Goal: Ask a question: Seek information or help from site administrators or community

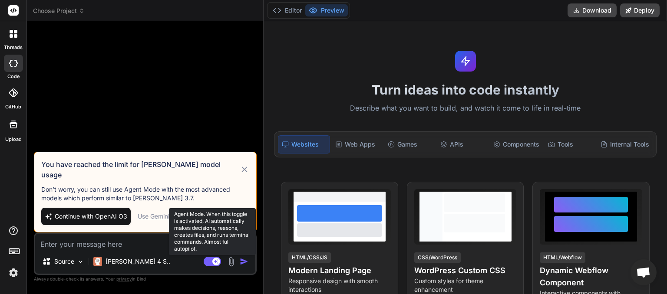
click at [207, 260] on rect at bounding box center [212, 262] width 17 height 10
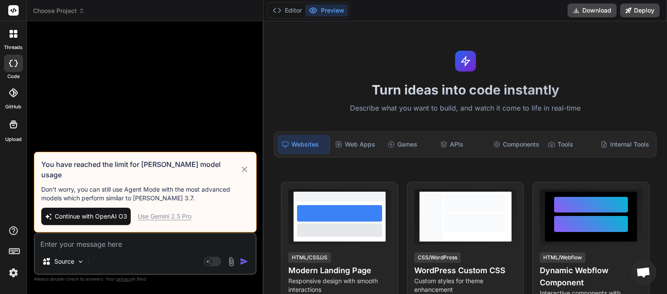
click at [243, 175] on icon at bounding box center [245, 169] width 10 height 10
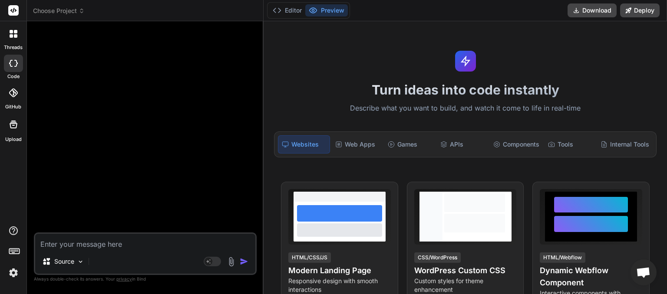
click at [77, 10] on span "Choose Project" at bounding box center [59, 11] width 52 height 9
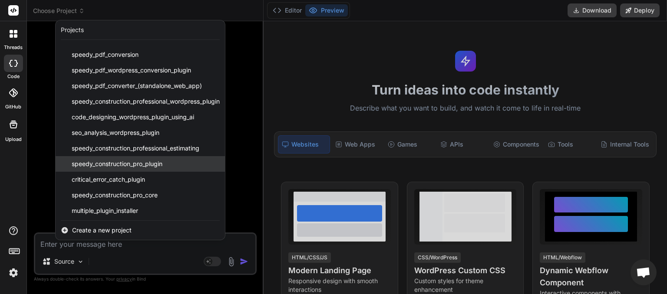
scroll to position [30, 0]
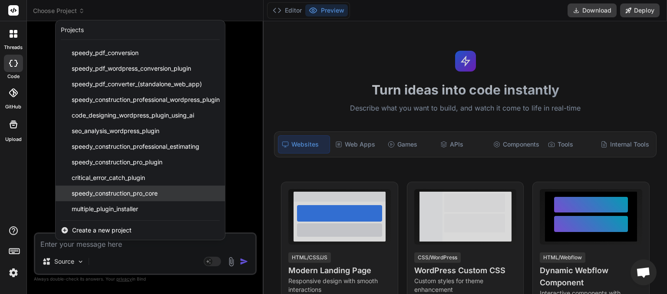
click at [138, 194] on span "speedy_construction_pro_core" at bounding box center [115, 193] width 86 height 9
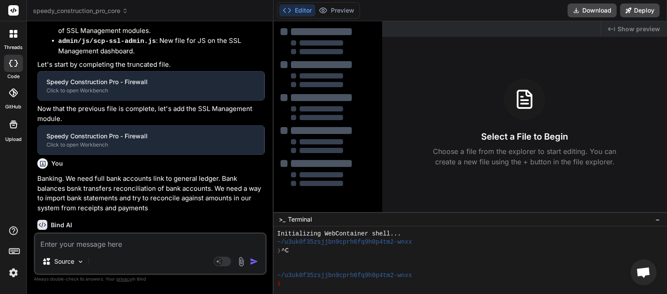
type textarea "x"
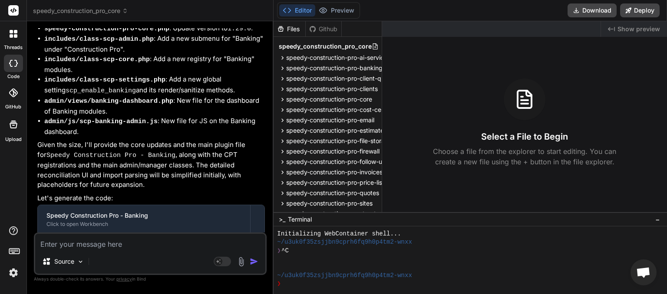
scroll to position [5541, 0]
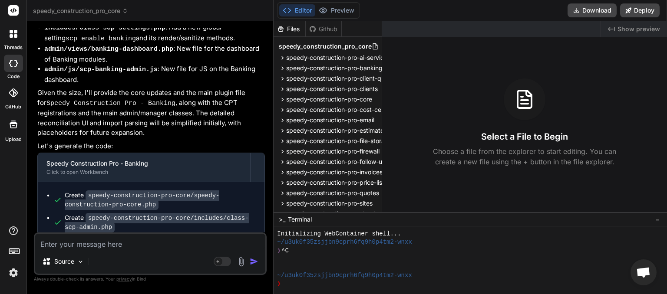
click at [125, 243] on textarea at bounding box center [150, 242] width 230 height 16
type textarea "p"
type textarea "x"
type textarea "pl"
type textarea "x"
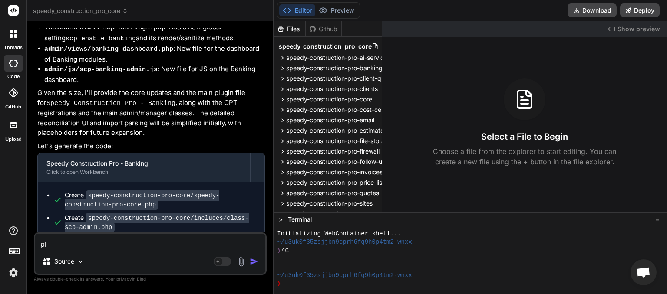
type textarea "ple"
type textarea "x"
type textarea "plea"
type textarea "x"
type textarea "pleas"
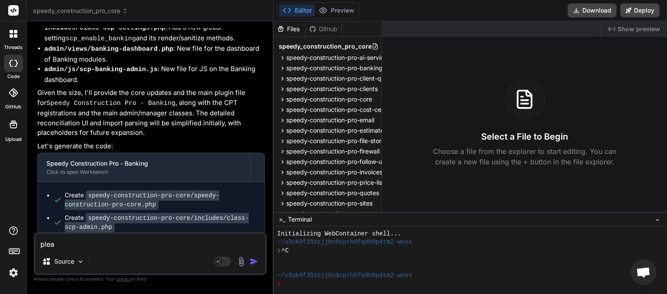
type textarea "x"
type textarea "please"
type textarea "x"
type textarea "please"
type textarea "x"
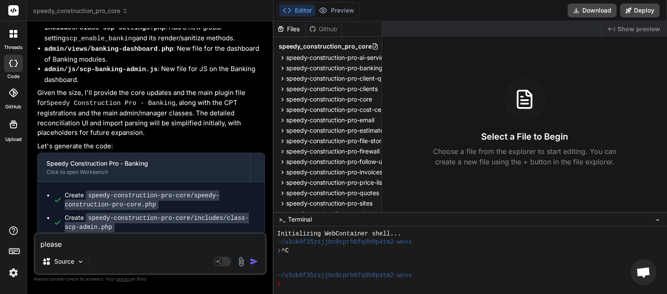
type textarea "please c"
type textarea "x"
type textarea "please ch"
type textarea "x"
type textarea "please che"
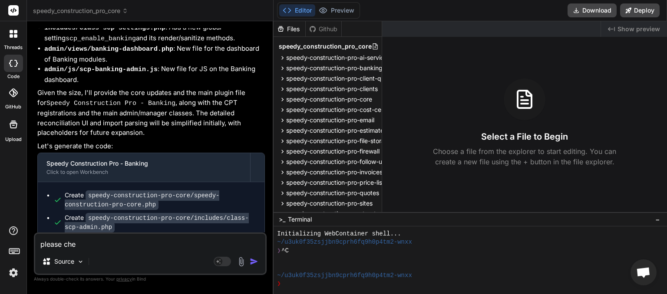
type textarea "x"
type textarea "please chec"
type textarea "x"
type textarea "please check"
type textarea "x"
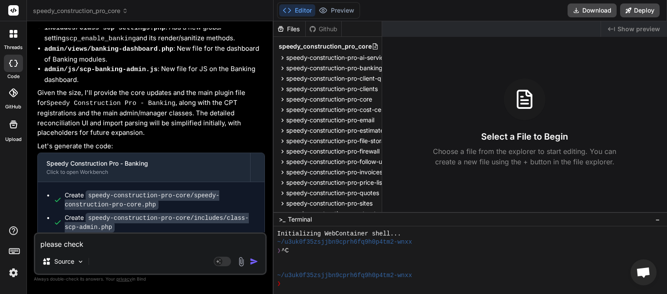
type textarea "please check"
type textarea "x"
type textarea "please check f"
type textarea "x"
type textarea "please check fo"
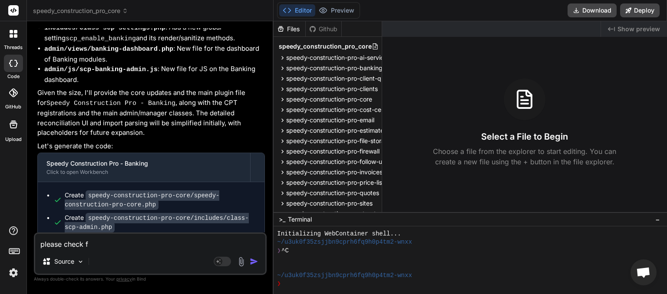
type textarea "x"
type textarea "please check for"
type textarea "x"
type textarea "please check for"
type textarea "x"
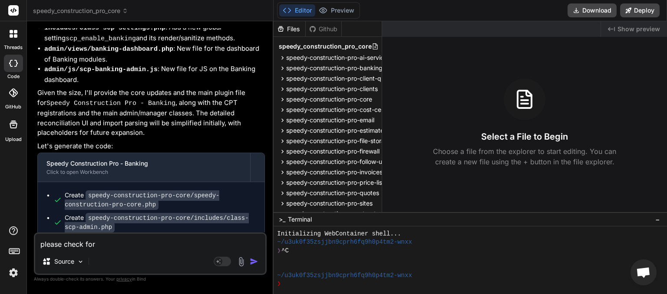
type textarea "please check for t"
type textarea "x"
type textarea "please check for tr"
type textarea "x"
type textarea "please check for tru"
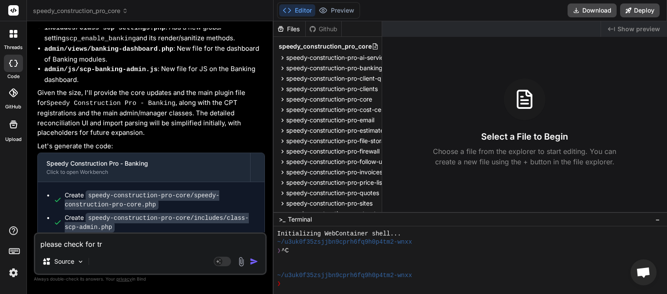
type textarea "x"
type textarea "please check for trun"
type textarea "x"
type textarea "please check for trunc"
type textarea "x"
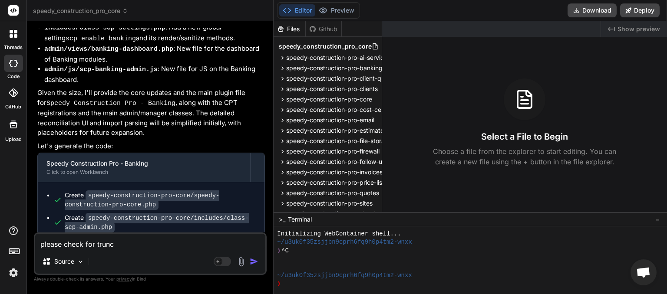
type textarea "please check for trunca"
type textarea "x"
type textarea "please check for truncat"
type textarea "x"
type textarea "please check for truncate"
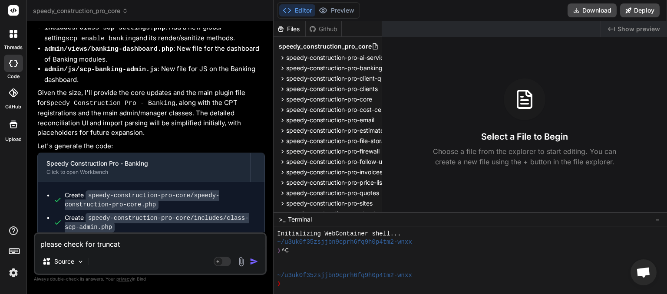
type textarea "x"
type textarea "please check for truncated"
type textarea "x"
type textarea "please check for truncated"
type textarea "x"
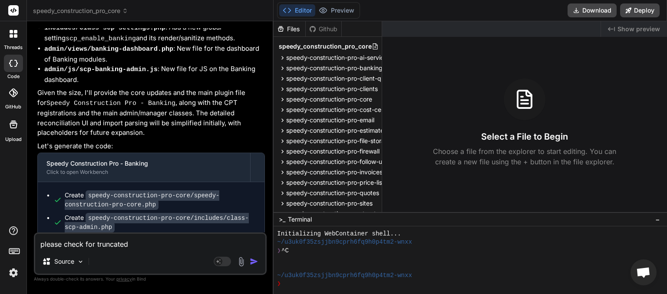
type textarea "please check for truncated m"
type textarea "x"
type textarea "please check for truncated me"
type textarea "x"
type textarea "please check for truncated mes"
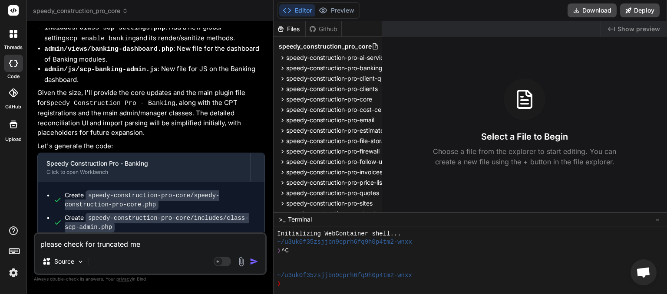
type textarea "x"
type textarea "please check for truncated mess"
type textarea "x"
type textarea "please check for truncated messa"
type textarea "x"
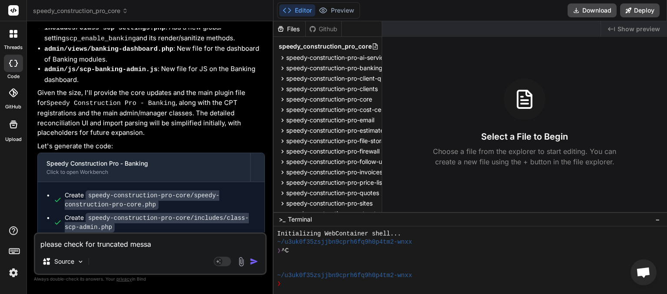
type textarea "please check for truncated messag"
type textarea "x"
type textarea "please check for truncated message"
type textarea "x"
type textarea "please check for truncated messages"
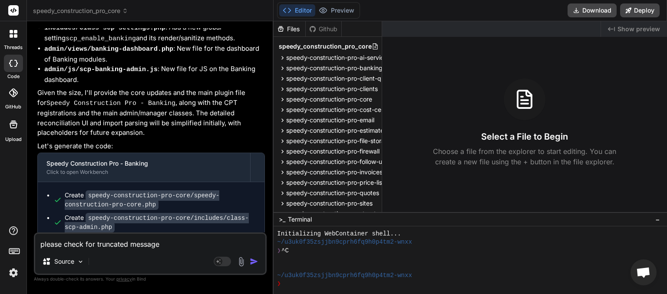
type textarea "x"
type textarea "please check for truncated messages"
click at [250, 260] on img "button" at bounding box center [254, 261] width 9 height 9
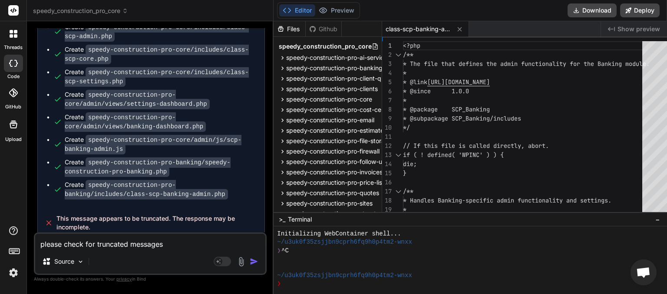
scroll to position [5702, 0]
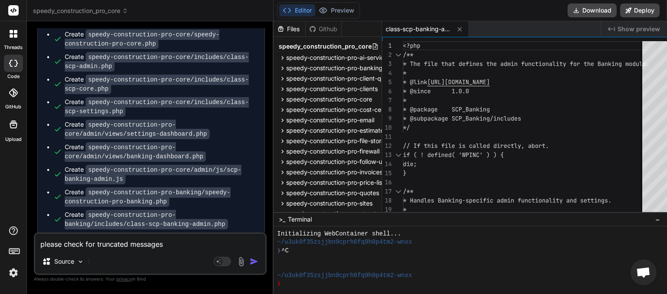
type textarea "x"
click at [127, 246] on textarea "please check for truncated messages" at bounding box center [150, 242] width 230 height 16
type textarea "p"
type textarea "x"
type textarea "pl"
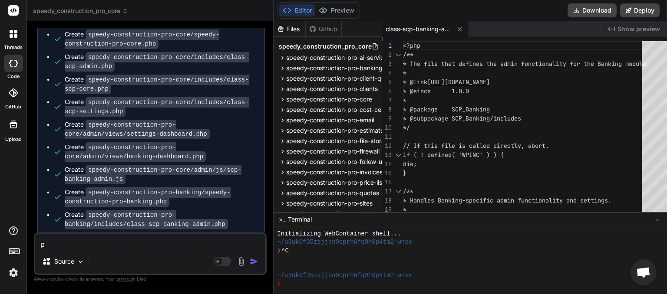
type textarea "x"
type textarea "ple"
type textarea "x"
type textarea "plea"
type textarea "x"
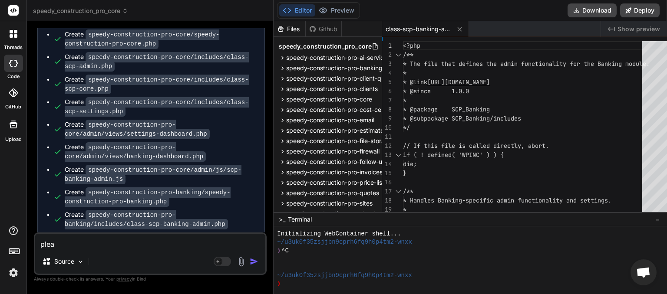
type textarea "pleas"
type textarea "x"
type textarea "please"
type textarea "x"
type textarea "please"
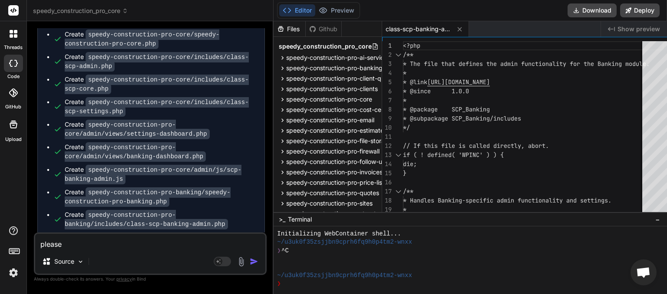
type textarea "x"
type textarea "please c"
type textarea "x"
type textarea "please ch"
type textarea "x"
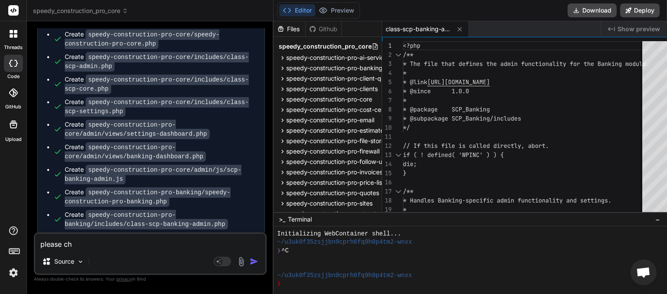
type textarea "please che"
type textarea "x"
type textarea "please chec"
type textarea "x"
type textarea "please check"
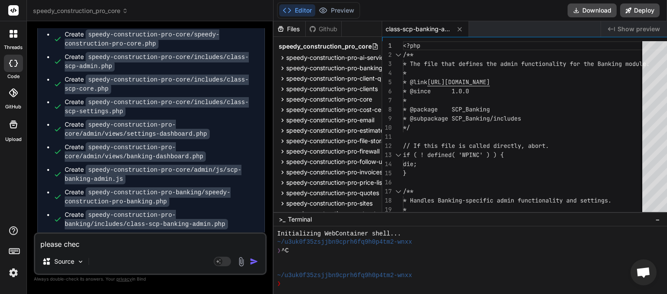
type textarea "x"
type textarea "please check"
type textarea "x"
type textarea "please check a"
type textarea "x"
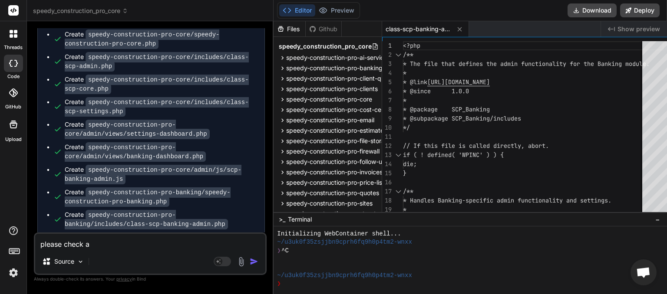
type textarea "please check al"
type textarea "x"
type textarea "please check all"
type textarea "x"
type textarea "please check all"
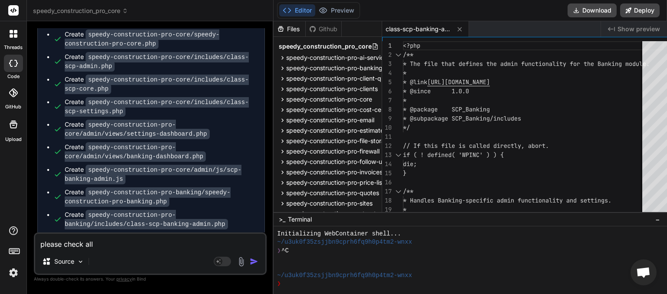
type textarea "x"
type textarea "please check all f"
type textarea "x"
type textarea "please check all fi"
type textarea "x"
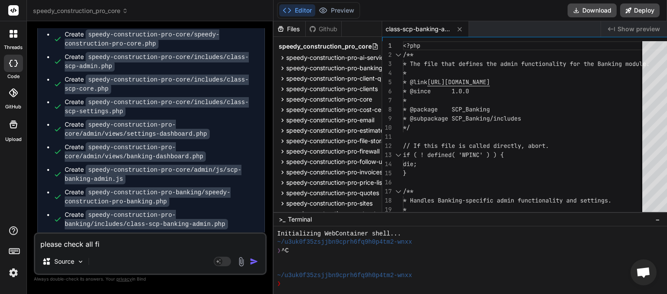
type textarea "please check all fil"
type textarea "x"
type textarea "please check all file"
type textarea "x"
type textarea "please check all files"
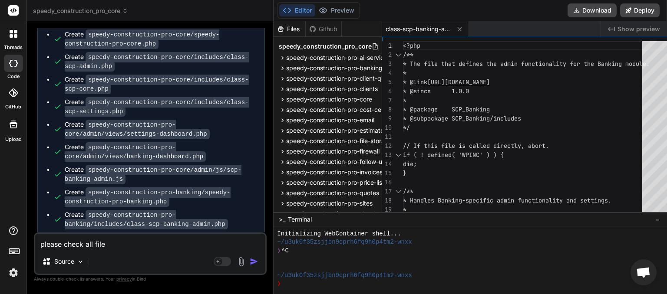
type textarea "x"
type textarea "please check all files"
type textarea "x"
type textarea "please check all files a"
type textarea "x"
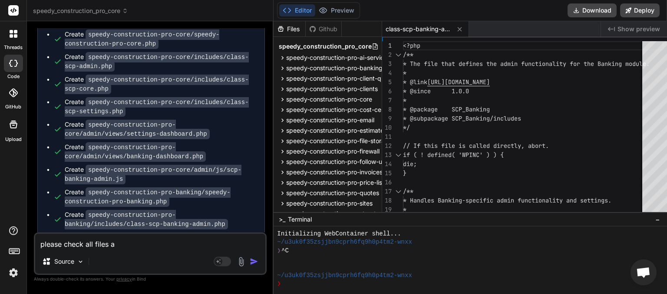
type textarea "please check all files ar"
type textarea "x"
type textarea "please check all files are"
type textarea "x"
type textarea "please check all files are"
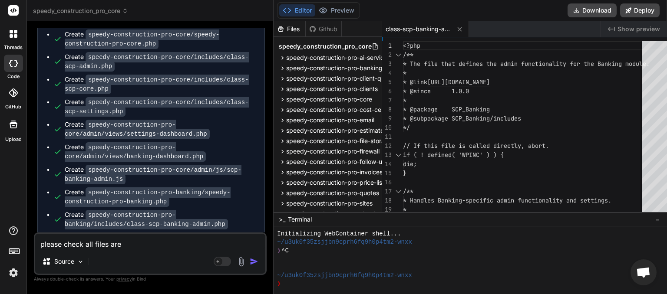
type textarea "x"
type textarea "please check all files are c"
type textarea "x"
type textarea "please check all files are cr"
type textarea "x"
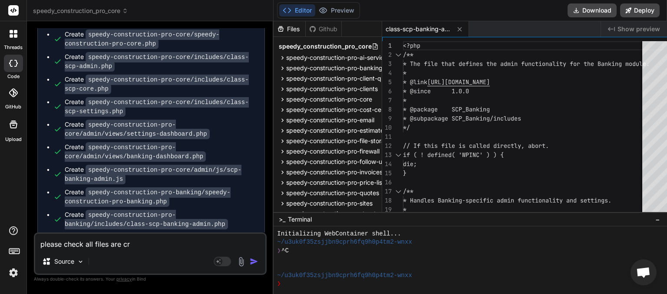
type textarea "please check all files are cre"
type textarea "x"
type textarea "please check all files are crea"
type textarea "x"
type textarea "please check all files are creat"
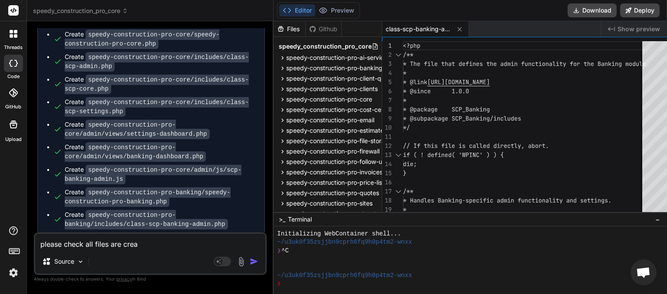
type textarea "x"
type textarea "please check all files are create"
type textarea "x"
type textarea "please check all files are created"
type textarea "x"
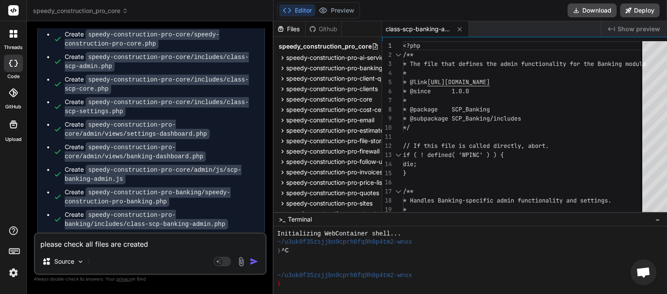
type textarea "please check all files are created"
type textarea "x"
type textarea "please check all files are created f"
type textarea "x"
type textarea "please check all files are created fo"
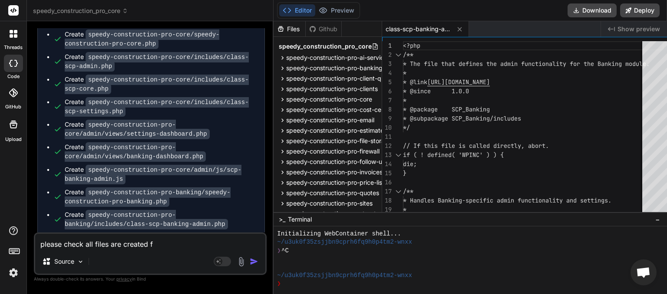
type textarea "x"
type textarea "please check all files are created for"
type textarea "x"
type textarea "please check all files are created for"
type textarea "x"
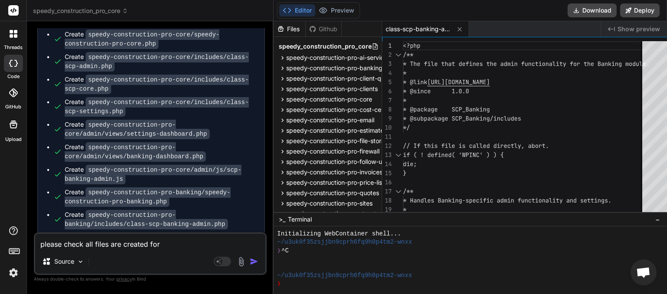
type textarea "please check all files are created for a"
type textarea "x"
type textarea "please check all files are created for al"
type textarea "x"
type textarea "please check all files are created for all"
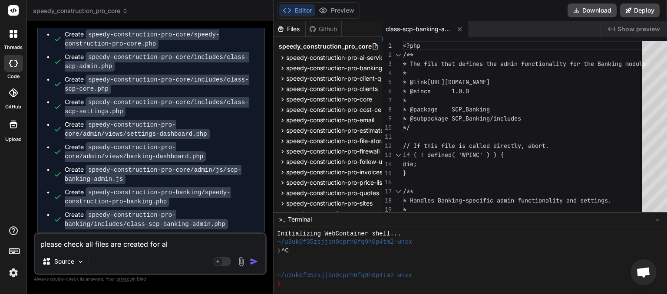
type textarea "x"
type textarea "please check all files are created for all"
type textarea "x"
type textarea "please check all files are created for all t"
type textarea "x"
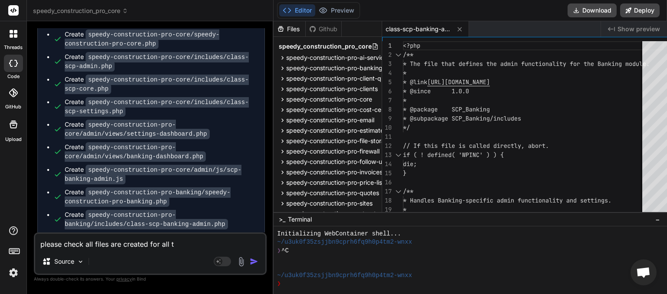
type textarea "please check all files are created for all th"
type textarea "x"
type textarea "please check all files are created for all the"
type textarea "x"
type textarea "please check all files are created for all the"
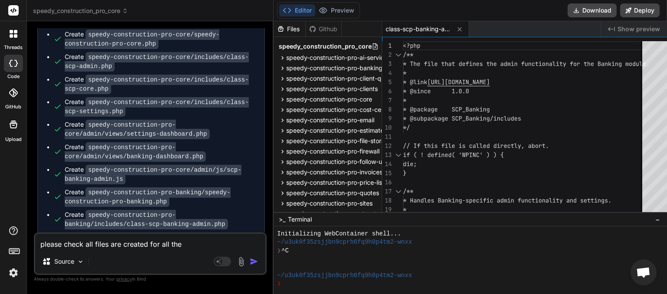
type textarea "x"
type textarea "please check all files are created for all the p"
type textarea "x"
type textarea "please check all files are created for all the pl"
type textarea "x"
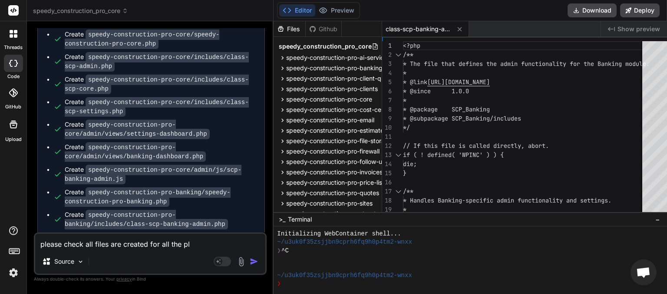
type textarea "please check all files are created for all the plu"
type textarea "x"
type textarea "please check all files are created for all the plug"
type textarea "x"
type textarea "please check all files are created for all the plugi"
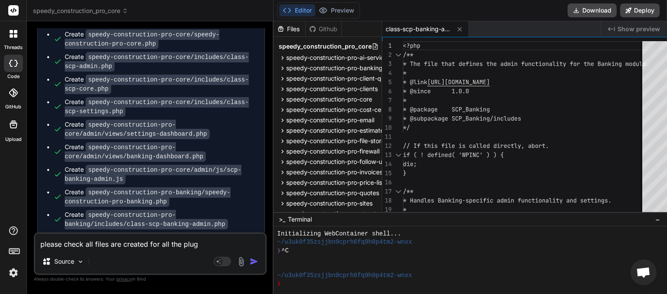
type textarea "x"
type textarea "please check all files are created for all the plugin"
type textarea "x"
type textarea "please check all files are created for all the plugins"
type textarea "x"
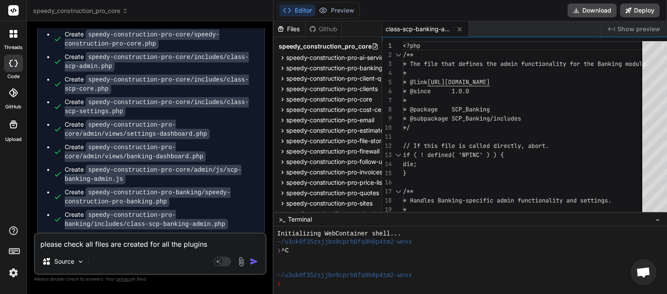
type textarea "please check all files are created for all the plugins"
type textarea "x"
type textarea "please check all files are created for all the plugins a"
type textarea "x"
type textarea "please check all files are created for all the plugins an"
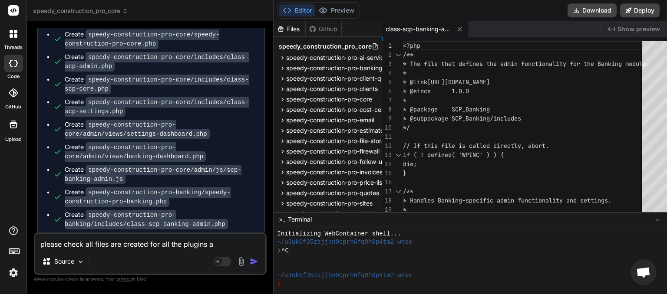
type textarea "x"
type textarea "please check all files are created for all the plugins and"
type textarea "x"
type textarea "please check all files are created for all the plugins and"
type textarea "x"
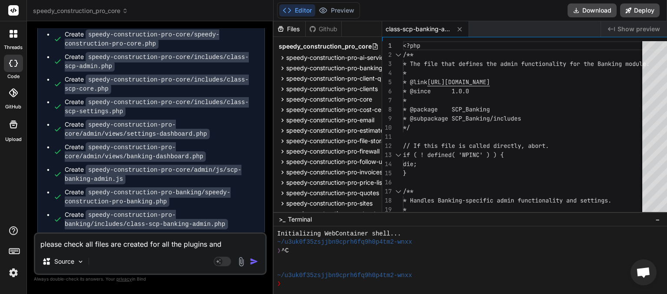
type textarea "please check all files are created for all the plugins and c"
type textarea "x"
type textarea "please check all files are created for all the plugins and co"
type textarea "x"
type textarea "please check all files are created for all the plugins and cod"
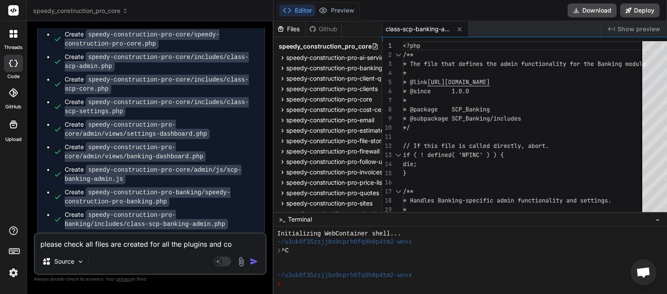
type textarea "x"
type textarea "please check all files are created for all the plugins and codi"
type textarea "x"
type textarea "please check all files are created for all the plugins and codin"
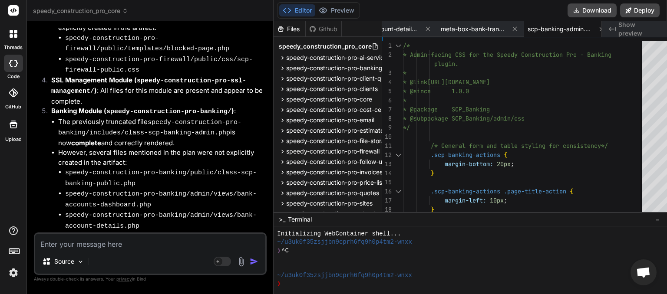
scroll to position [6559, 0]
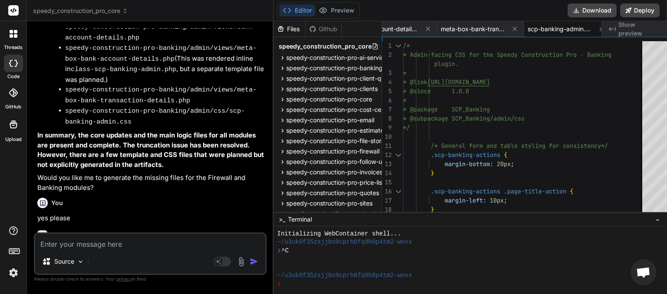
click at [99, 247] on textarea at bounding box center [150, 242] width 230 height 16
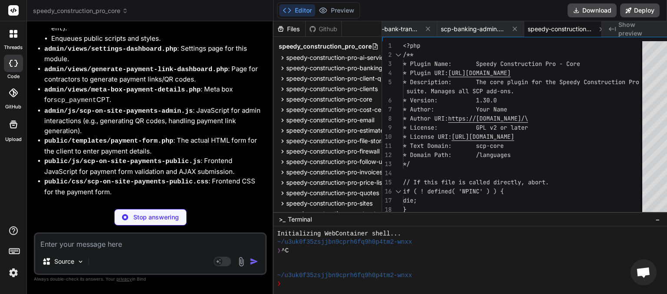
scroll to position [7656, 0]
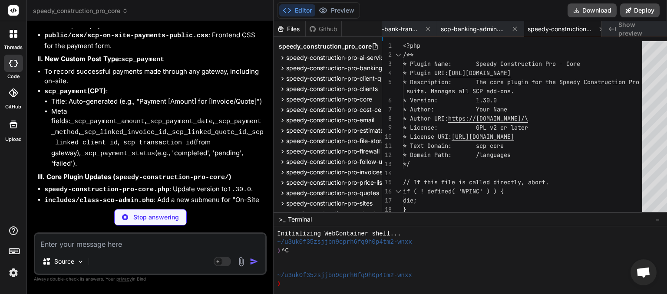
click at [92, 246] on textarea at bounding box center [150, 242] width 230 height 16
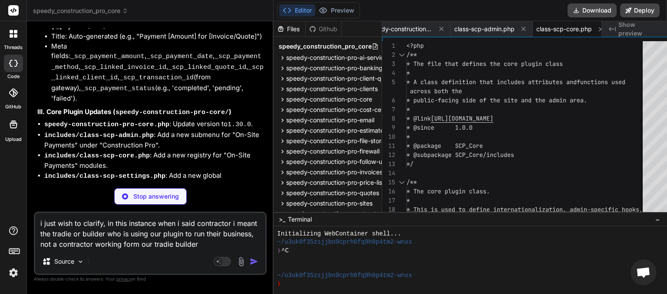
scroll to position [0, 700]
click at [164, 243] on textarea "i just wish to clarify, in this instance when i said contractor i meant the tra…" at bounding box center [150, 231] width 230 height 36
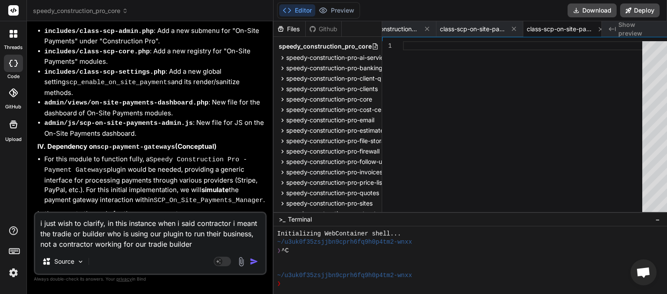
scroll to position [7854, 0]
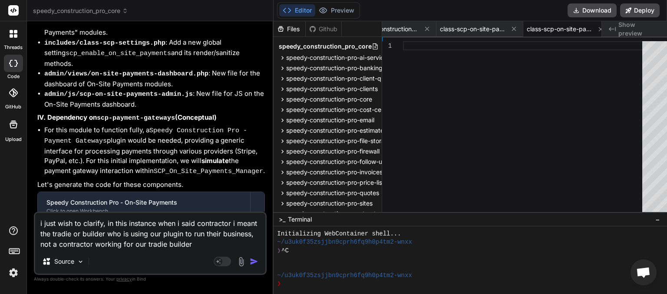
click at [39, 227] on textarea "i just wish to clarify, in this instance when i said contractor i meant the tra…" at bounding box center [150, 231] width 230 height 36
click at [230, 246] on textarea "i just wish to clarify, in this instance when i said contractor i meant the tra…" at bounding box center [150, 231] width 230 height 36
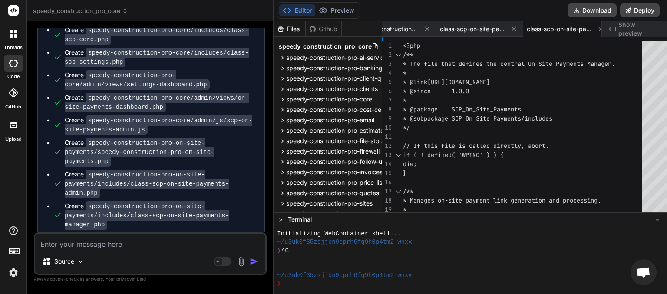
scroll to position [0, 1308]
click at [110, 243] on textarea at bounding box center [150, 242] width 230 height 16
click at [595, 10] on button "Download" at bounding box center [591, 10] width 49 height 14
click at [88, 242] on textarea at bounding box center [150, 242] width 230 height 16
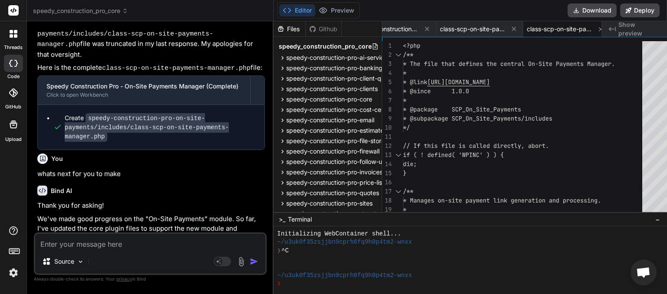
scroll to position [8524, 0]
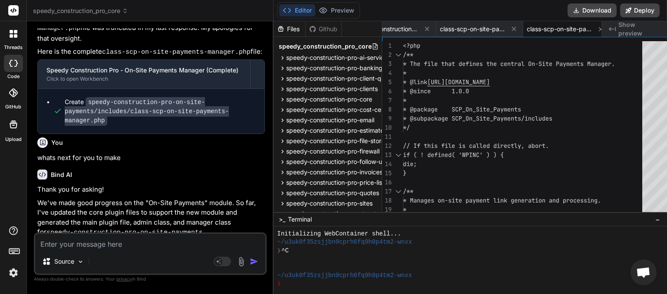
click at [84, 247] on textarea at bounding box center [150, 242] width 230 height 16
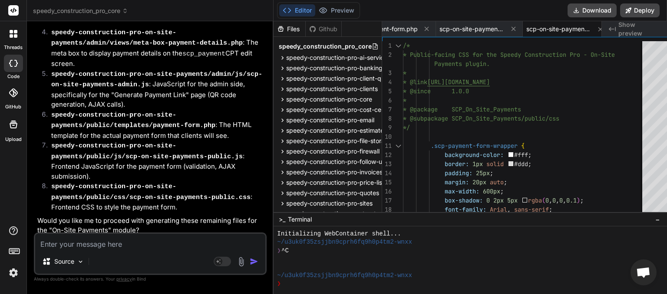
scroll to position [9154, 0]
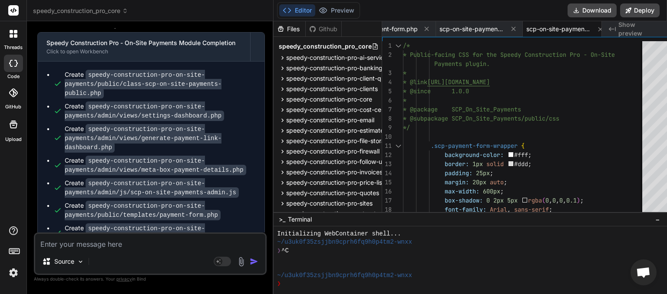
click at [144, 241] on textarea at bounding box center [150, 242] width 230 height 16
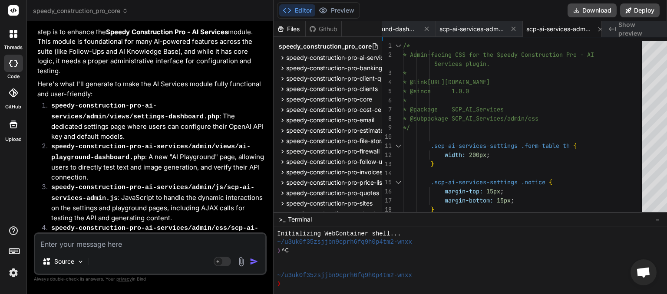
scroll to position [9793, 0]
click at [79, 246] on textarea at bounding box center [150, 242] width 230 height 16
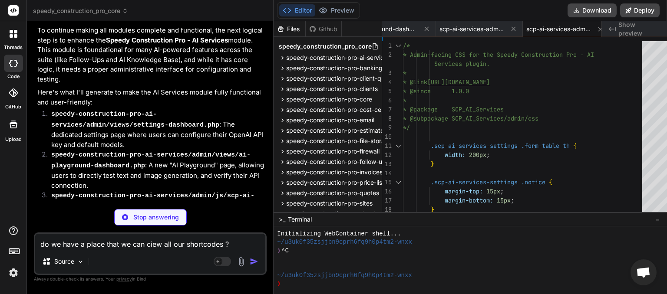
click at [148, 244] on textarea "do we have a place that we can ciew all our shortcodes ?" at bounding box center [150, 242] width 230 height 16
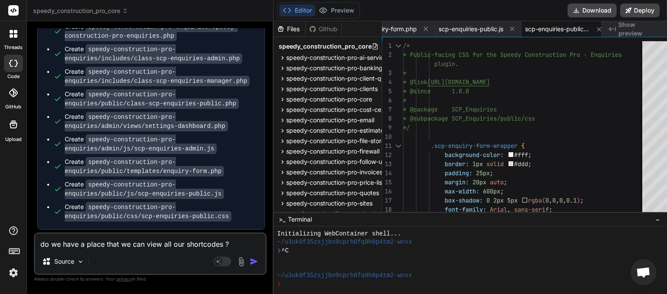
scroll to position [10480, 0]
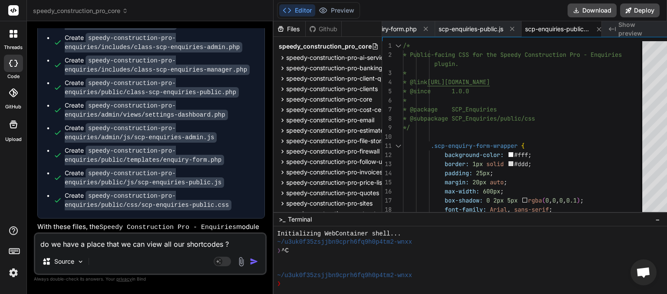
click at [250, 261] on img "button" at bounding box center [254, 261] width 9 height 9
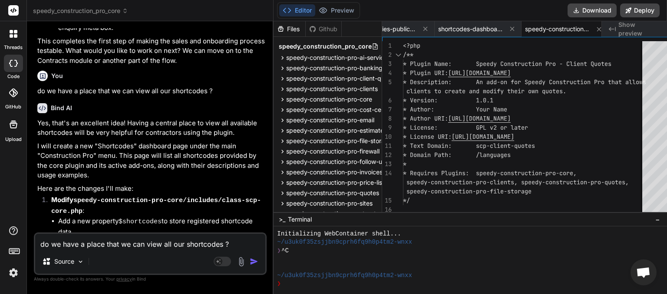
scroll to position [11089, 0]
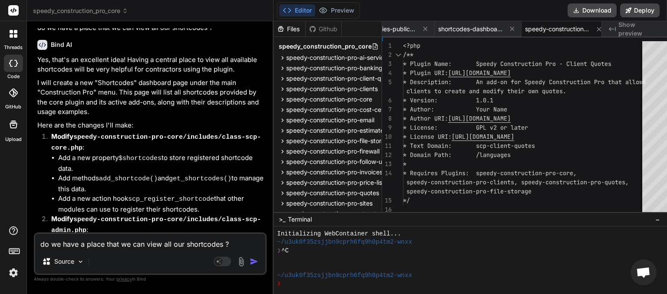
click at [97, 242] on textarea "do we have a place that we can view all our shortcodes ?" at bounding box center [150, 242] width 230 height 16
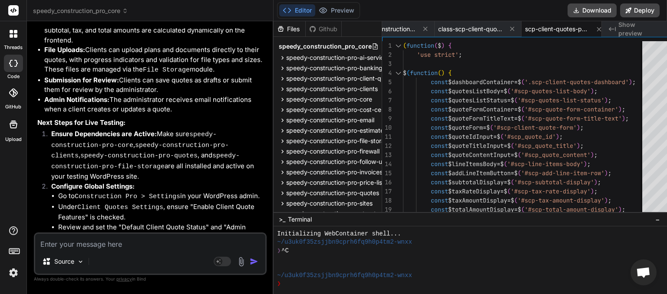
scroll to position [12080, 0]
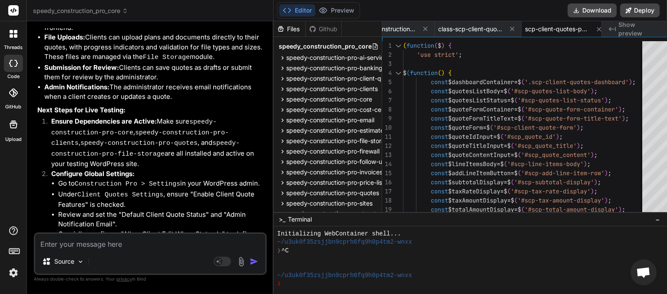
click at [98, 242] on textarea at bounding box center [150, 242] width 230 height 16
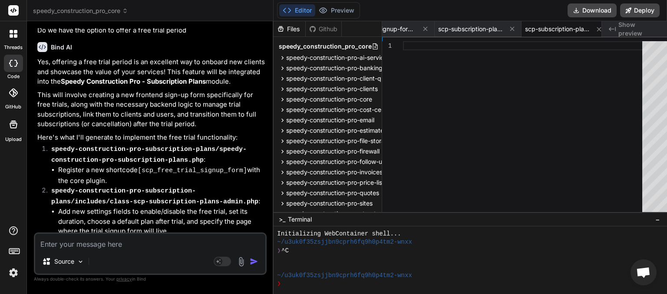
scroll to position [13828, 0]
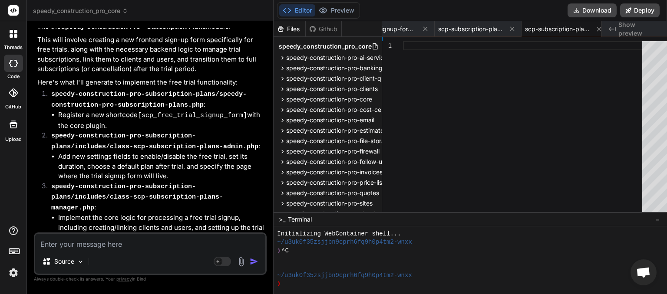
click at [117, 247] on textarea at bounding box center [150, 242] width 230 height 16
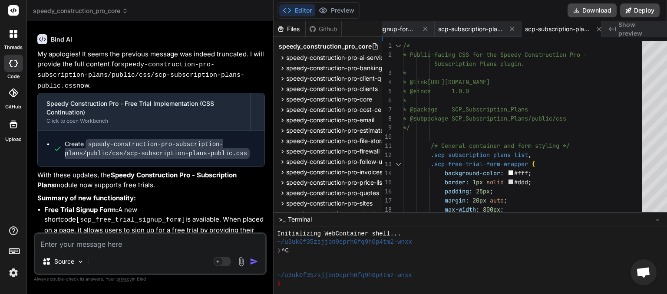
scroll to position [14611, 0]
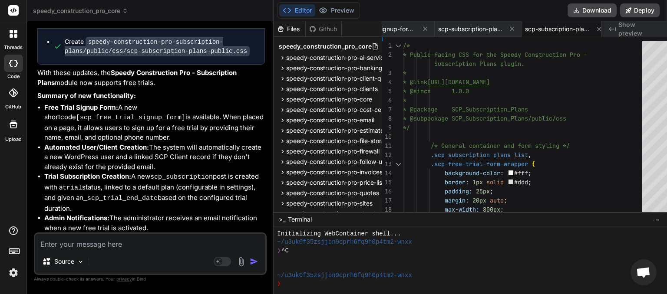
click at [106, 248] on textarea at bounding box center [150, 242] width 230 height 16
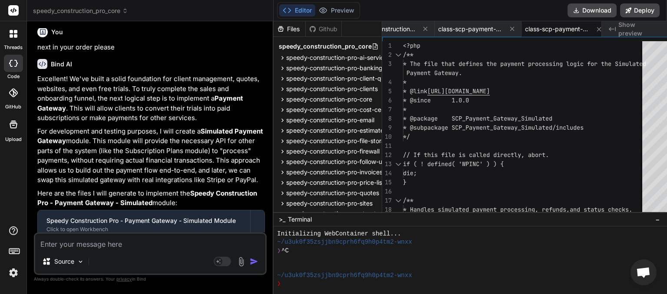
scroll to position [15396, 0]
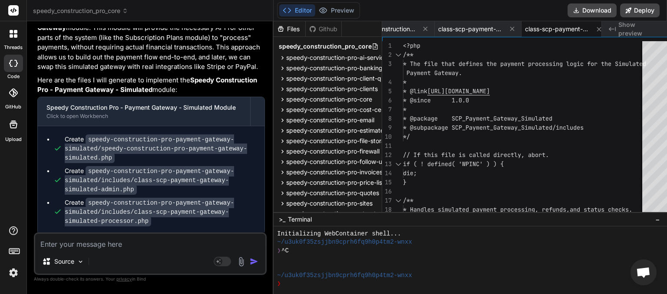
click at [121, 247] on textarea at bounding box center [150, 242] width 230 height 16
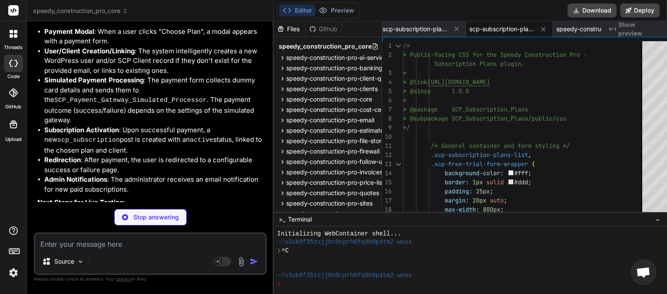
scroll to position [16940, 0]
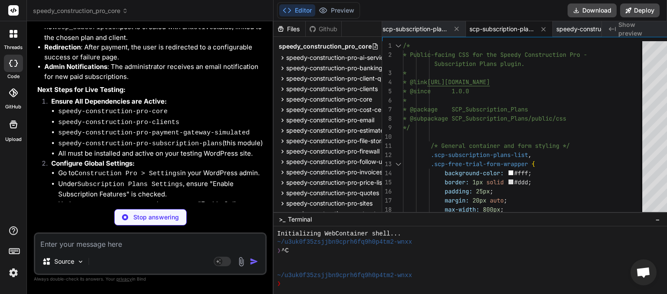
click at [81, 245] on textarea at bounding box center [150, 242] width 230 height 16
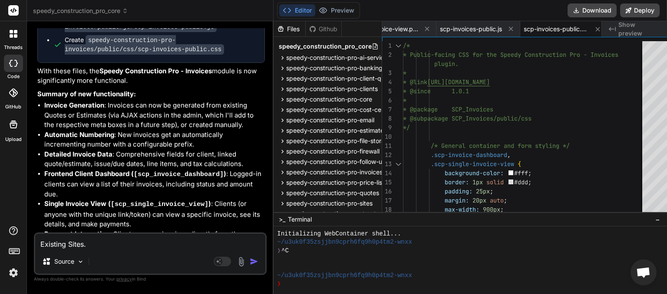
scroll to position [18841, 0]
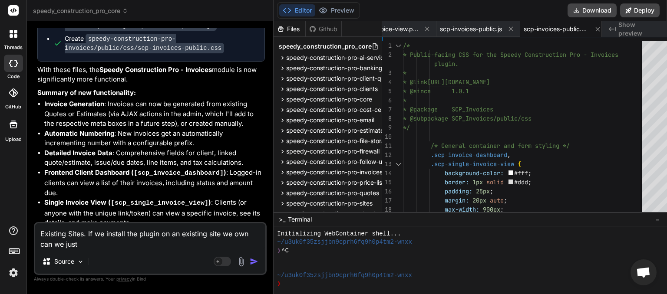
drag, startPoint x: 88, startPoint y: 232, endPoint x: 115, endPoint y: 234, distance: 27.9
click at [115, 234] on textarea "Existing Sites. If we install the plugin on an existing site we own can we just" at bounding box center [150, 236] width 230 height 26
click at [221, 252] on div "Existing Sites. If we install the plugin on an existing site we own can we just…" at bounding box center [150, 248] width 233 height 53
drag, startPoint x: 70, startPoint y: 246, endPoint x: 26, endPoint y: 245, distance: 43.4
click at [35, 245] on textarea "Existing Sites. If we install the plugin on an existing site we own can we just" at bounding box center [150, 236] width 230 height 26
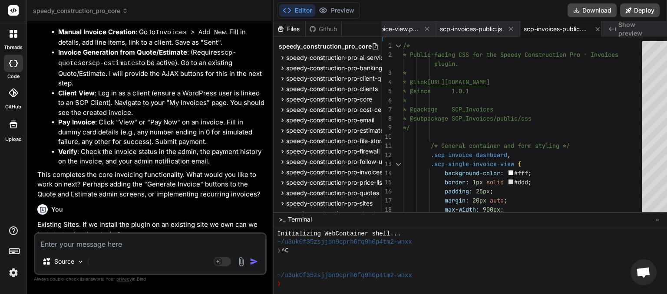
scroll to position [19462, 0]
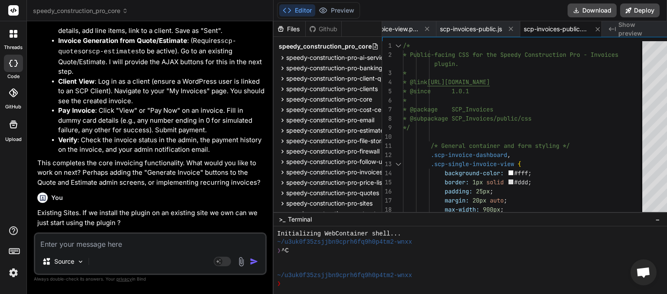
click at [99, 239] on textarea at bounding box center [150, 242] width 230 height 16
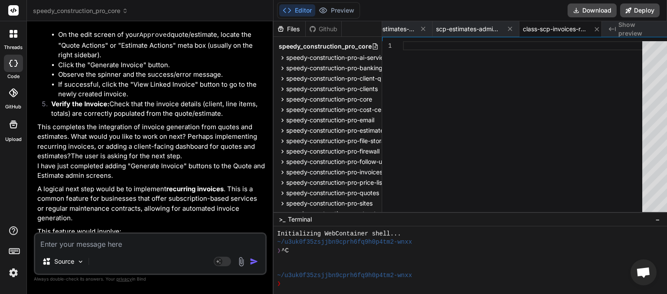
scroll to position [21908, 0]
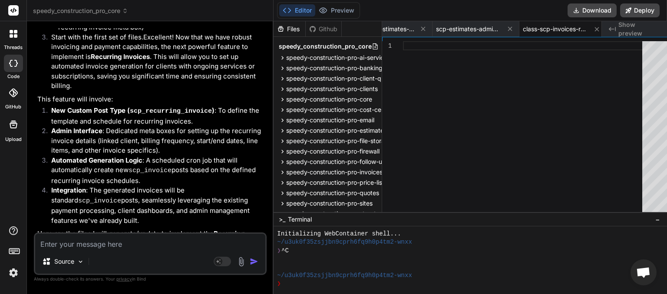
click at [79, 242] on textarea at bounding box center [150, 242] width 230 height 16
paste textarea "Taxable Payments Annual Report (TPAR)"
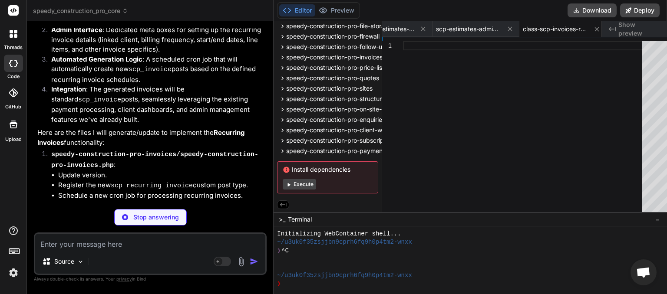
scroll to position [22114, 0]
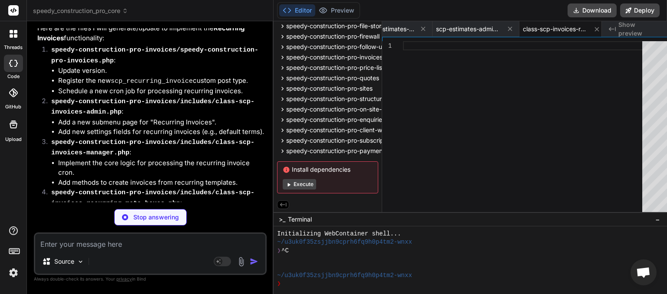
click at [72, 242] on textarea at bounding box center [150, 242] width 230 height 16
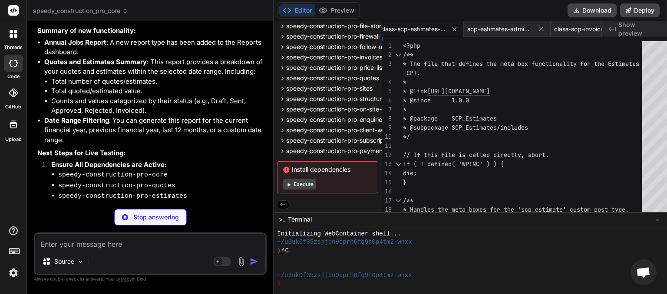
scroll to position [23817, 0]
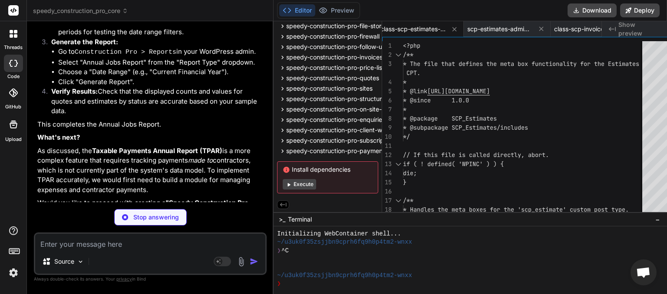
click at [49, 244] on textarea at bounding box center [150, 242] width 230 height 16
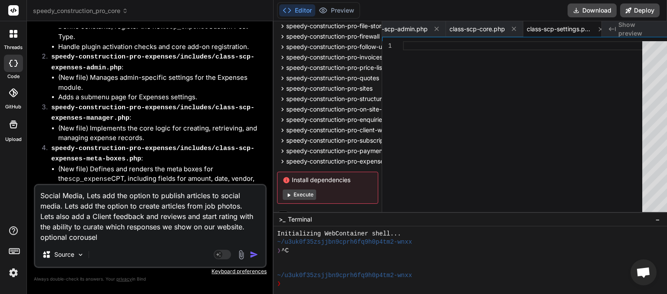
scroll to position [26026, 0]
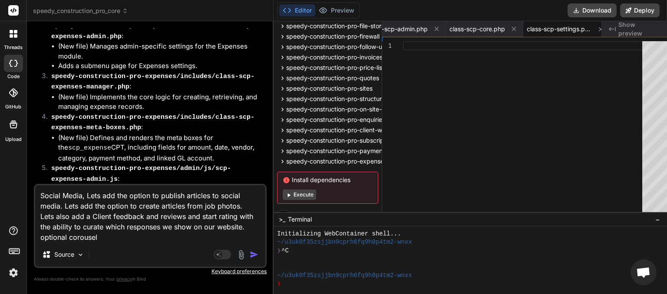
click at [40, 194] on textarea "Social Media, Lets add the option to publish articles to social media. Lets add…" at bounding box center [150, 213] width 230 height 57
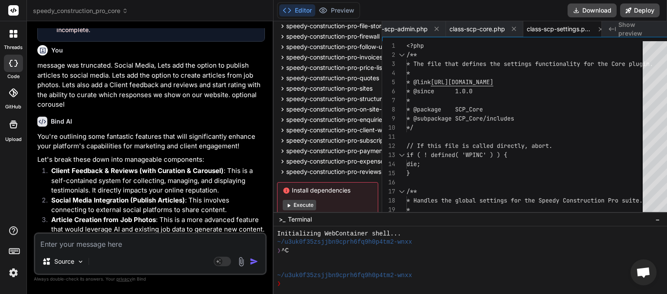
scroll to position [27095, 0]
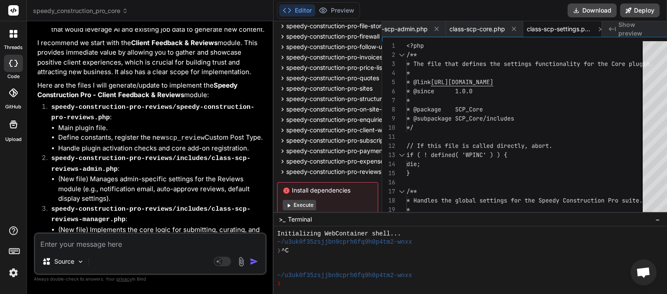
click at [98, 249] on textarea at bounding box center [150, 242] width 230 height 16
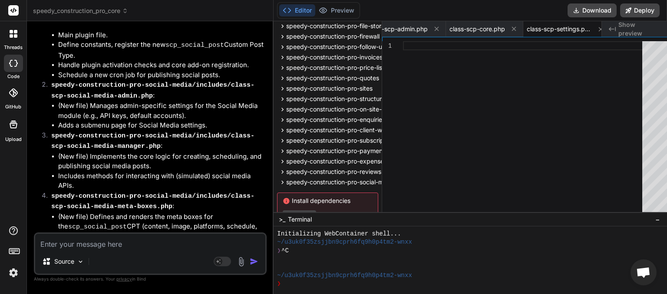
scroll to position [30020, 0]
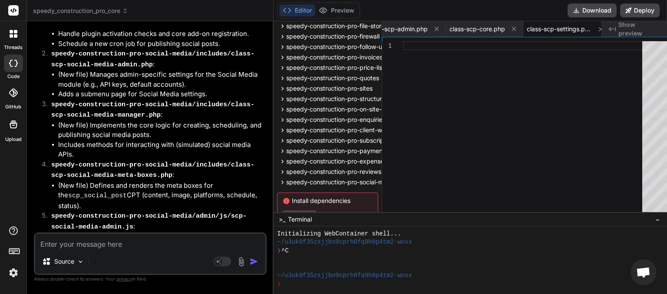
click at [105, 240] on textarea at bounding box center [150, 242] width 230 height 16
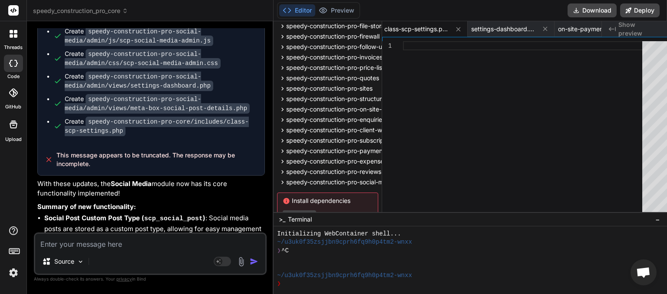
scroll to position [32245, 0]
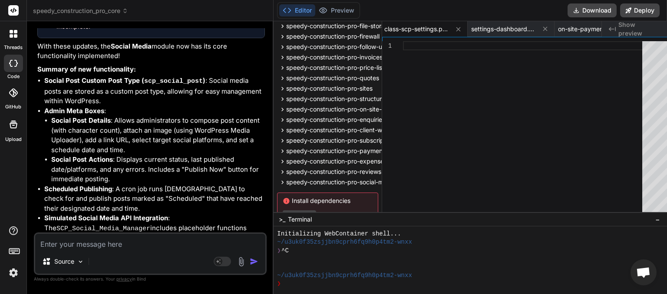
click at [82, 244] on textarea at bounding box center [150, 242] width 230 height 16
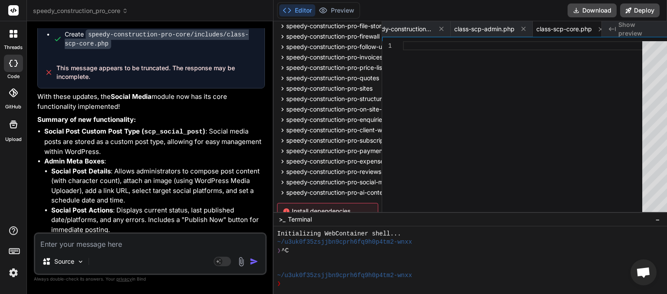
scroll to position [34280, 0]
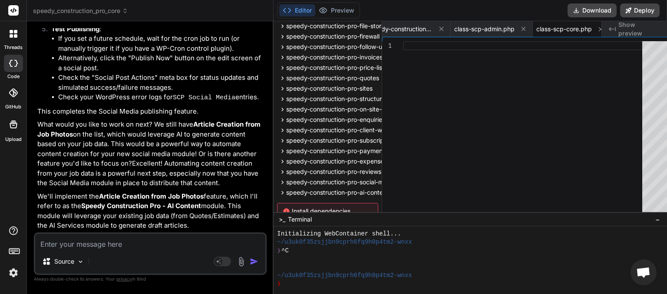
click at [91, 240] on textarea at bounding box center [150, 242] width 230 height 16
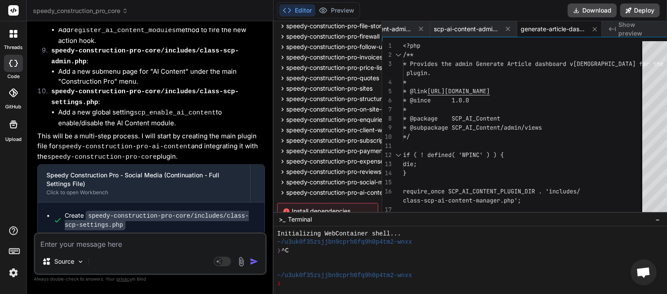
scroll to position [35229, 0]
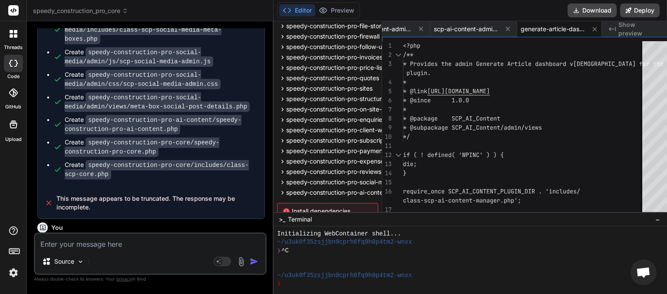
click at [68, 244] on textarea at bounding box center [150, 242] width 230 height 16
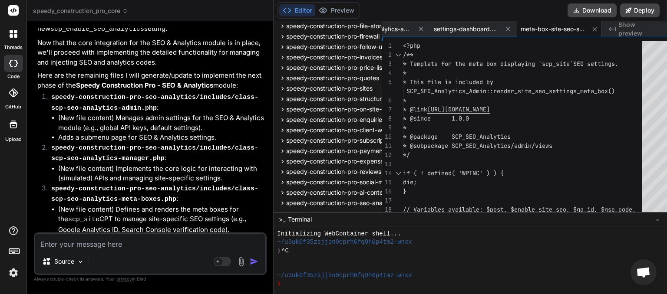
scroll to position [37754, 0]
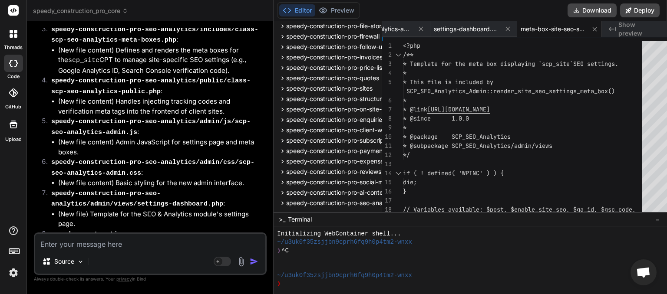
click at [79, 245] on textarea at bounding box center [150, 242] width 230 height 16
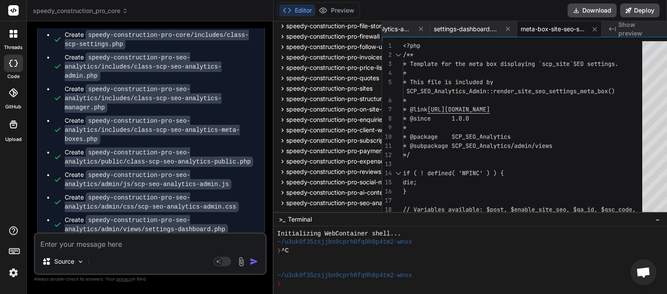
scroll to position [38161, 0]
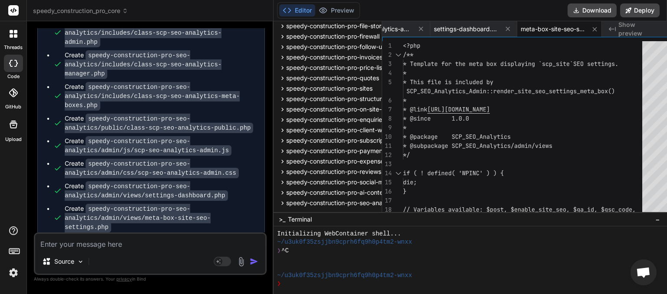
click at [98, 250] on div "Source Agent Mode. When this toggle is activated, AI automatically makes decisi…" at bounding box center [150, 254] width 233 height 43
click at [98, 241] on textarea at bounding box center [150, 242] width 230 height 16
click at [250, 260] on img "button" at bounding box center [254, 261] width 9 height 9
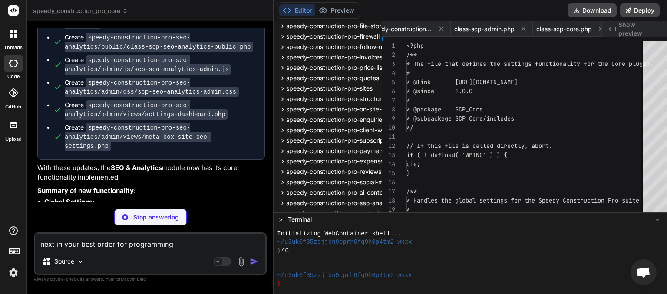
scroll to position [0, 787]
